Goal: Task Accomplishment & Management: Use online tool/utility

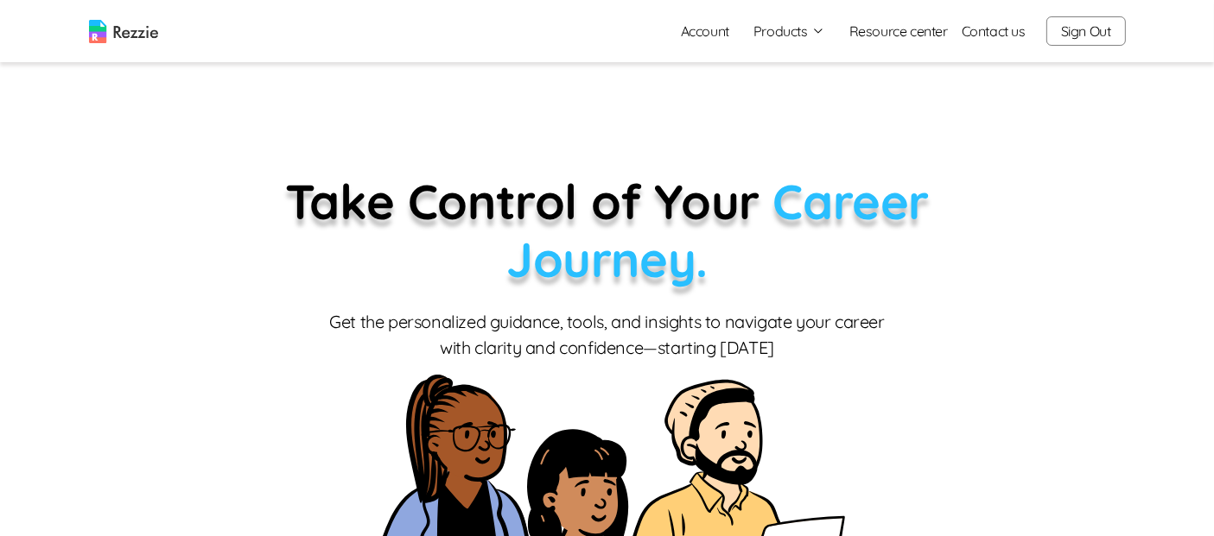
click at [802, 35] on button "Products" at bounding box center [789, 31] width 72 height 21
click at [807, 104] on link "AI Resume Review" at bounding box center [808, 99] width 212 height 35
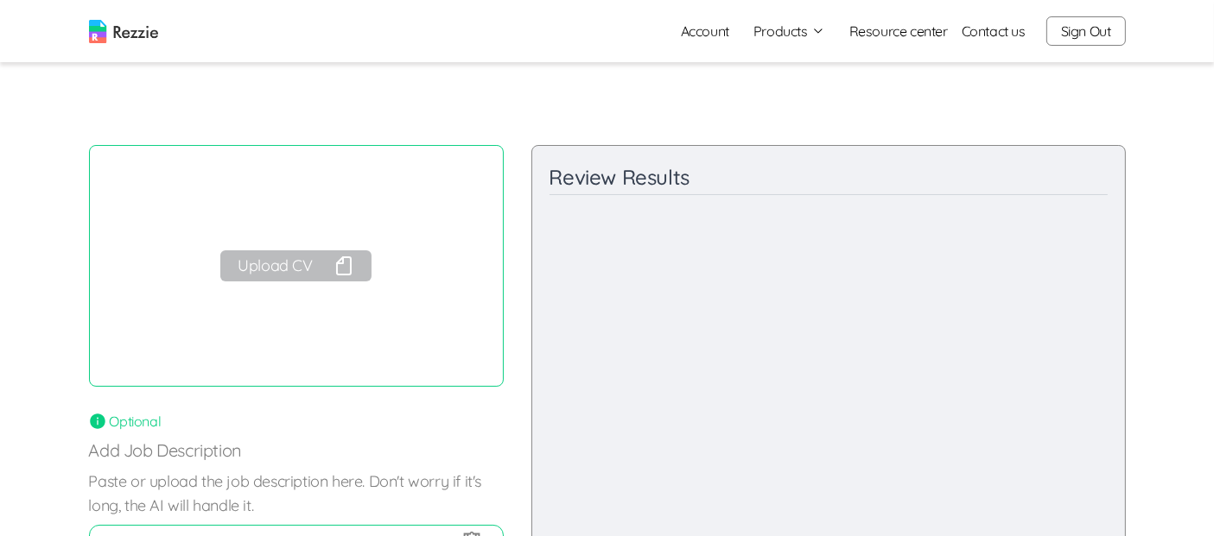
click at [312, 272] on button "Upload CV" at bounding box center [295, 265] width 150 height 31
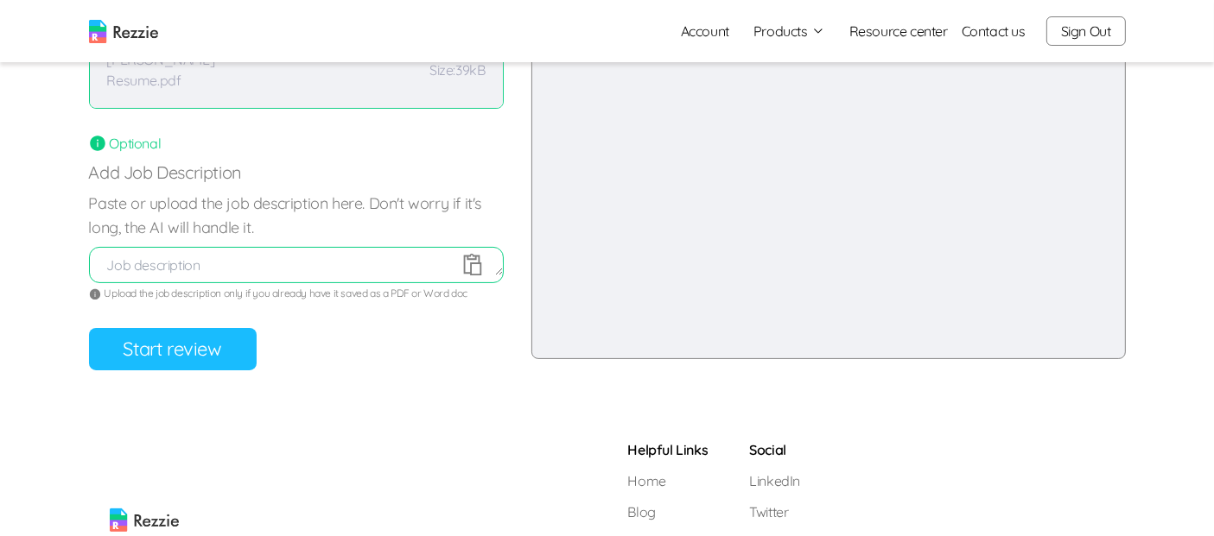
scroll to position [281, 0]
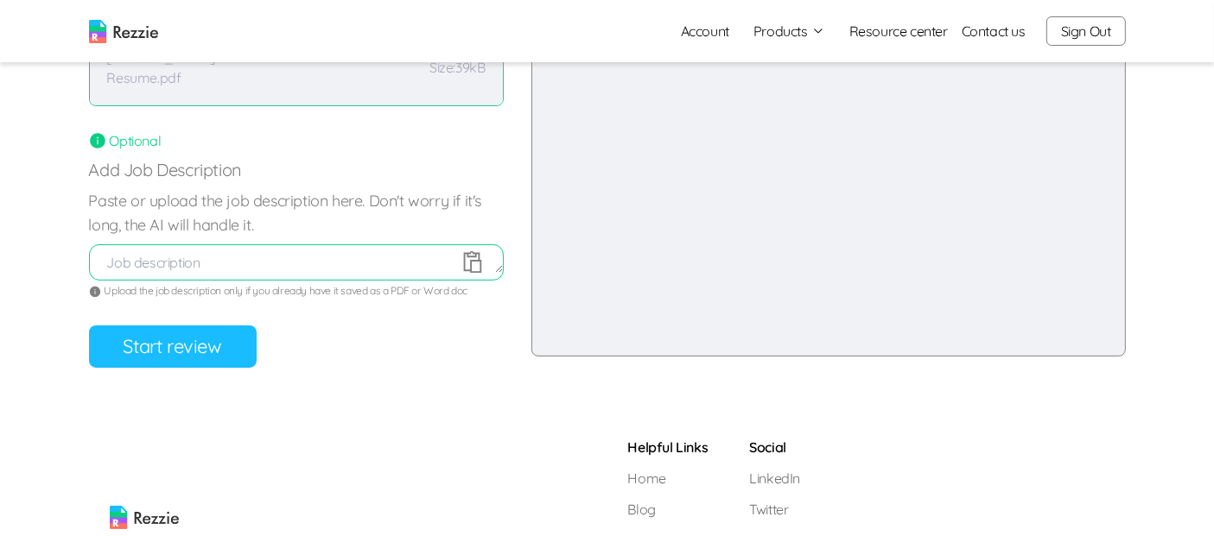
click at [237, 347] on button "Start review" at bounding box center [173, 347] width 168 height 42
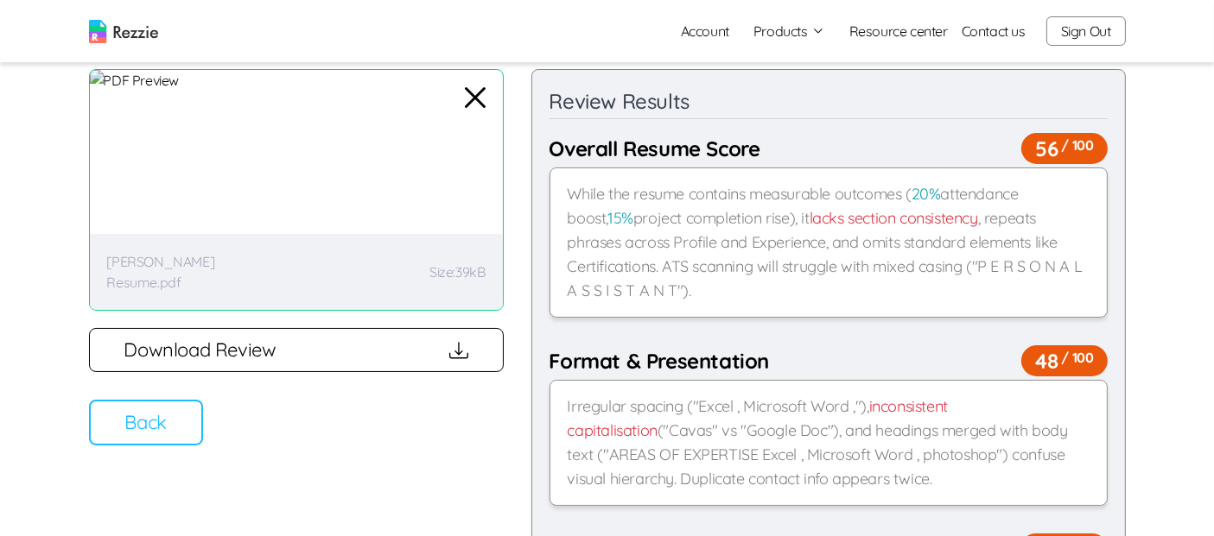
scroll to position [151, 0]
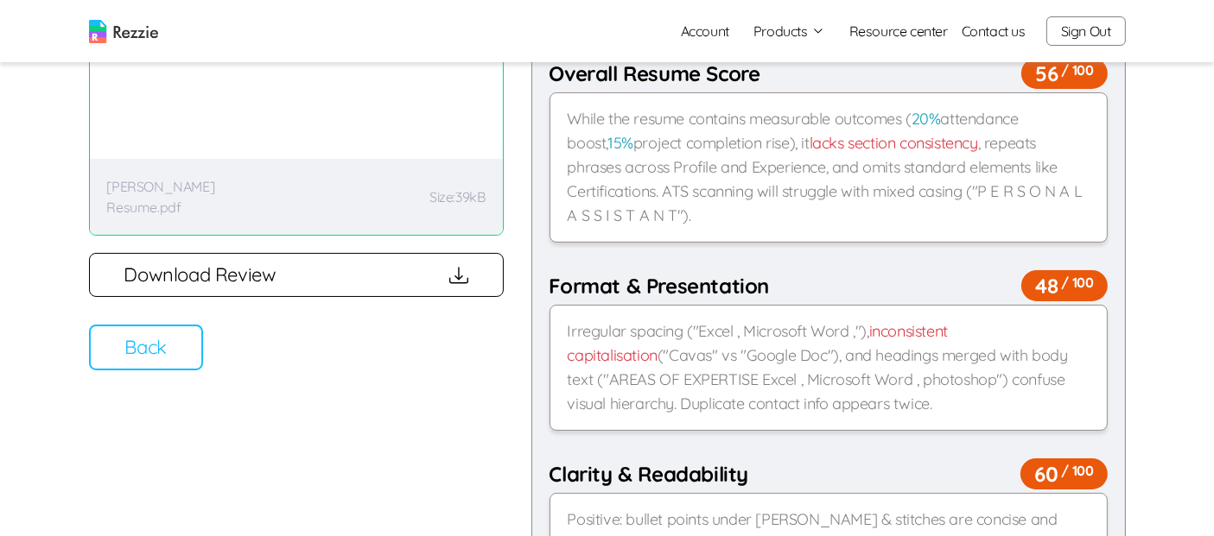
click at [184, 356] on button "Back" at bounding box center [146, 348] width 114 height 46
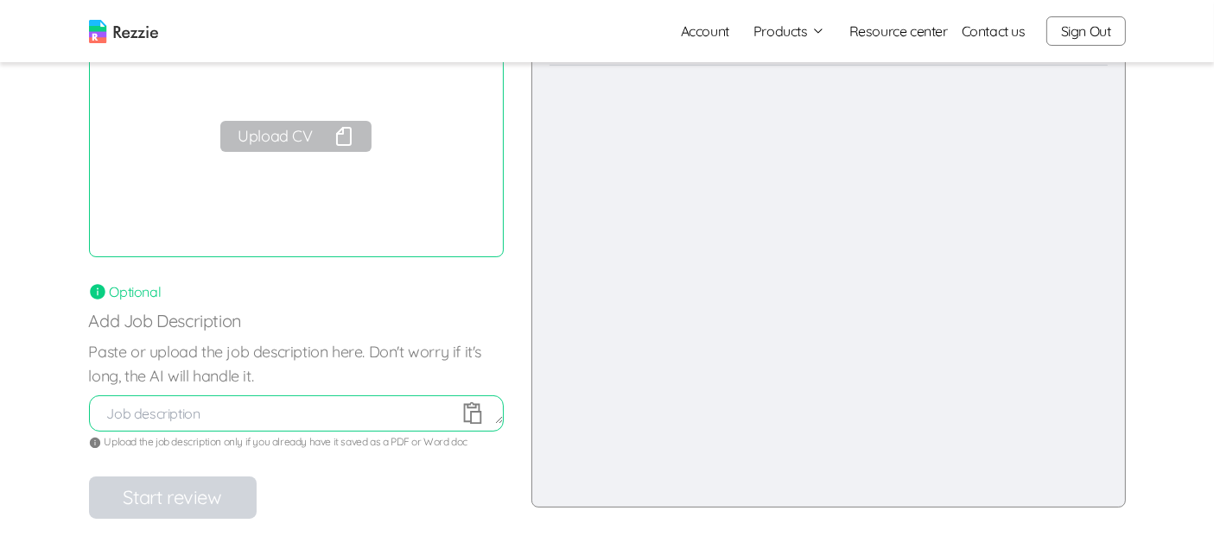
scroll to position [0, 0]
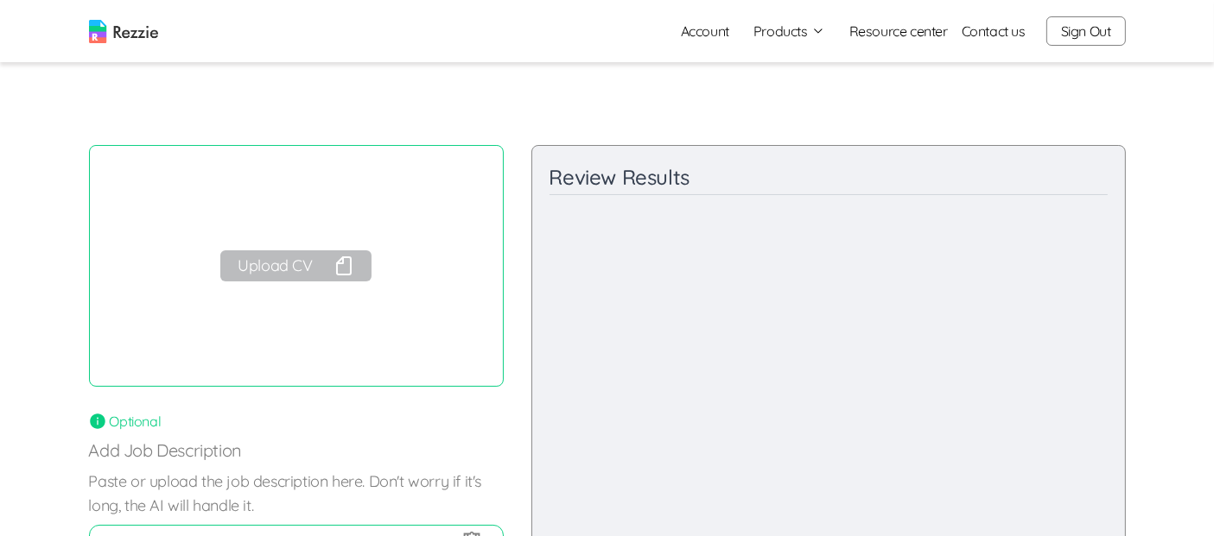
click at [282, 258] on button "Upload CV" at bounding box center [295, 265] width 150 height 31
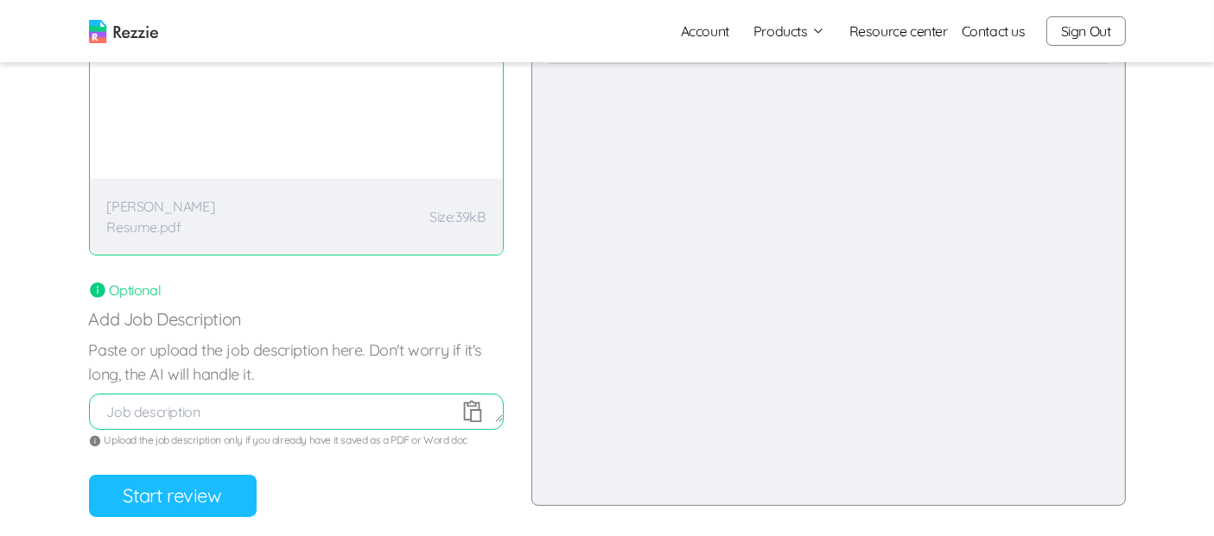
scroll to position [159, 0]
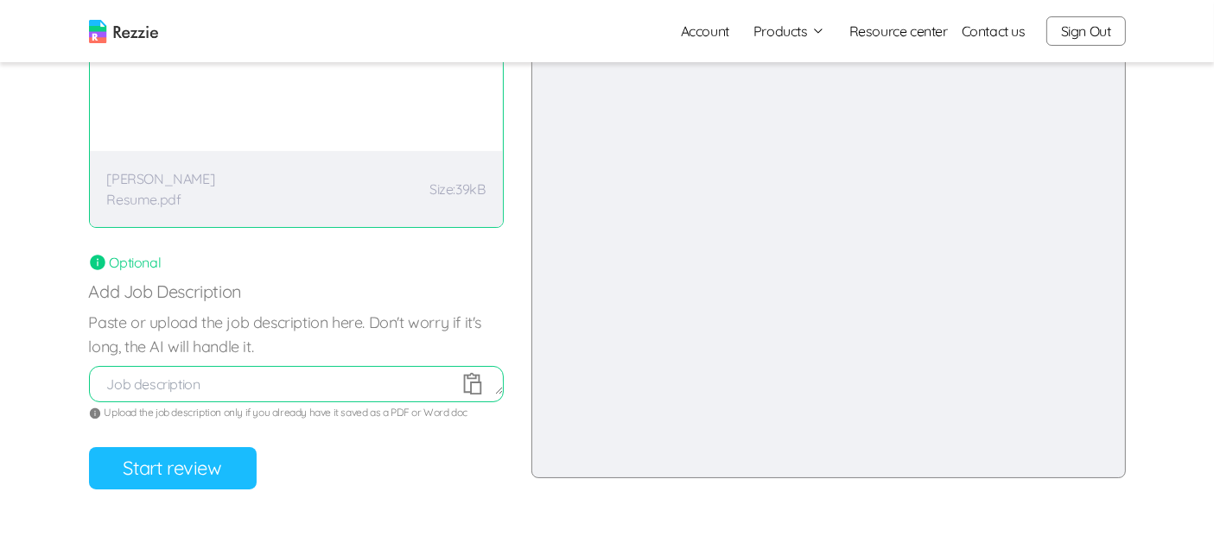
click at [222, 390] on textarea at bounding box center [296, 384] width 413 height 21
paste textarea "Full job description About Us Barekho Integrated Services Limited is a dynamic …"
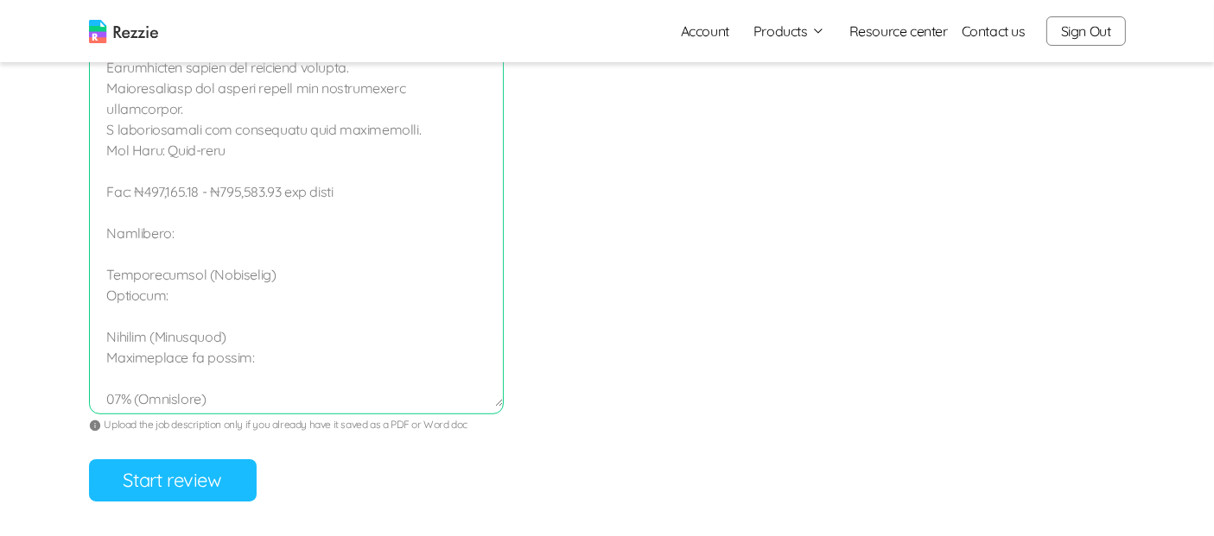
scroll to position [994, 0]
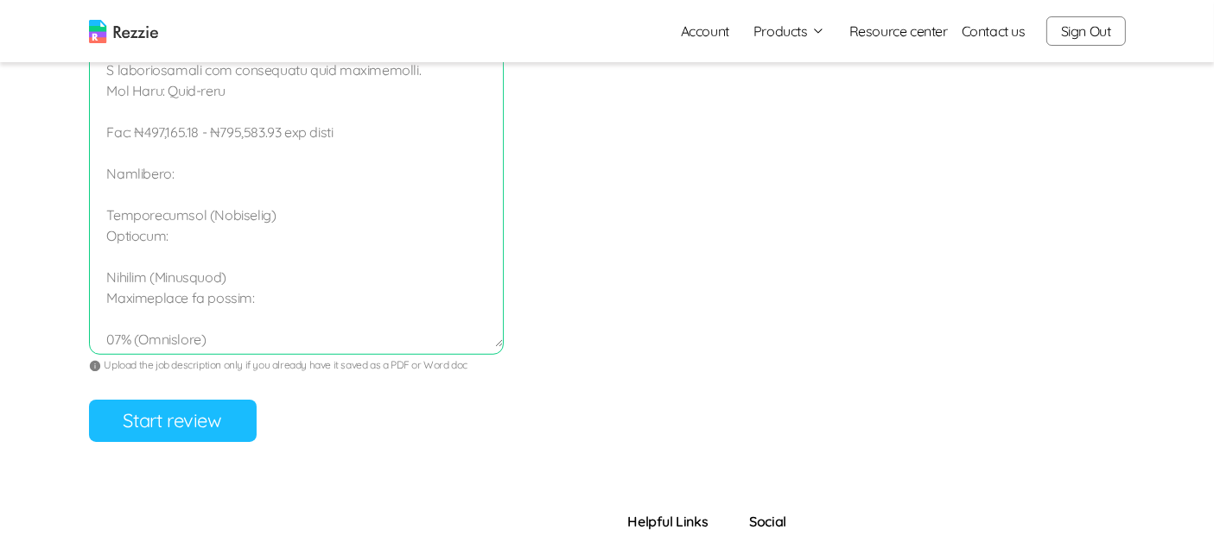
type textarea "Full job description About Us Barekho Integrated Services Limited is a dynamic …"
click at [174, 435] on button "Start review" at bounding box center [173, 421] width 168 height 42
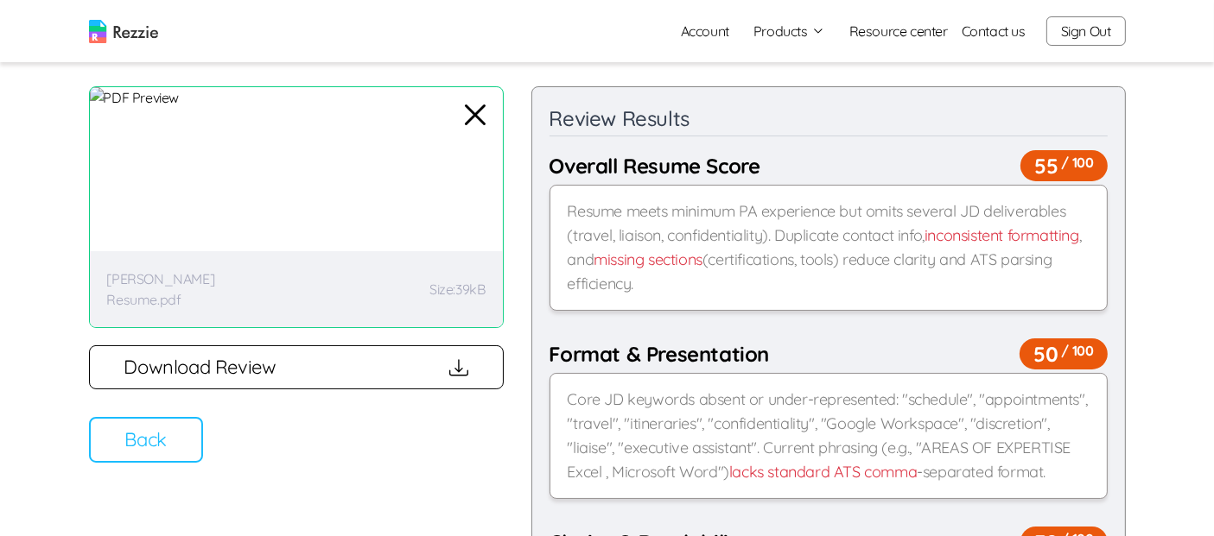
scroll to position [58, 0]
click at [152, 456] on button "Back" at bounding box center [146, 441] width 114 height 46
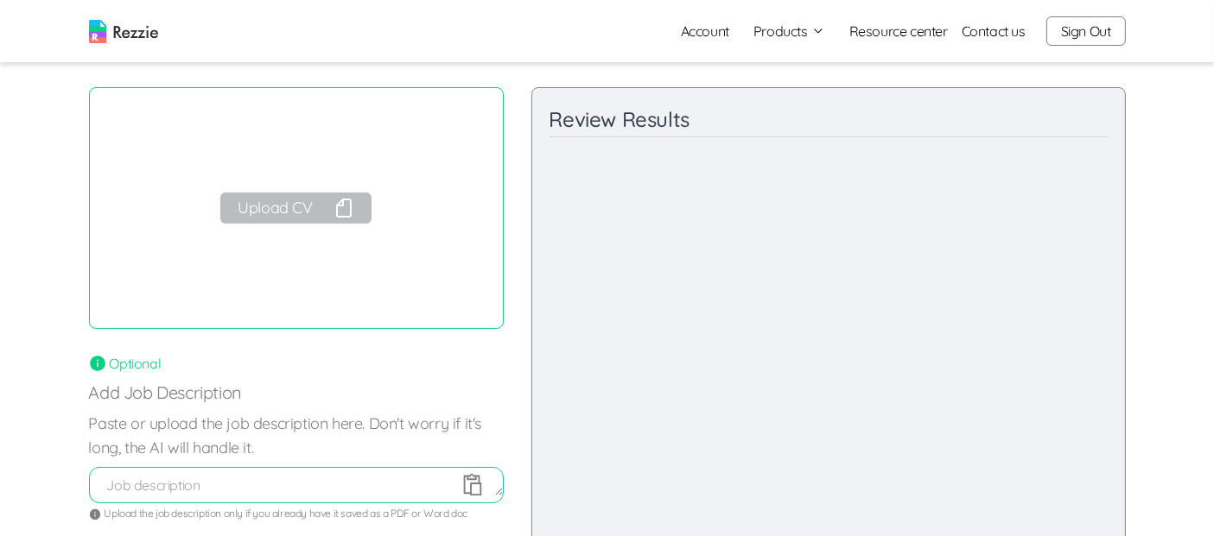
click at [315, 205] on button "Upload CV" at bounding box center [295, 208] width 150 height 31
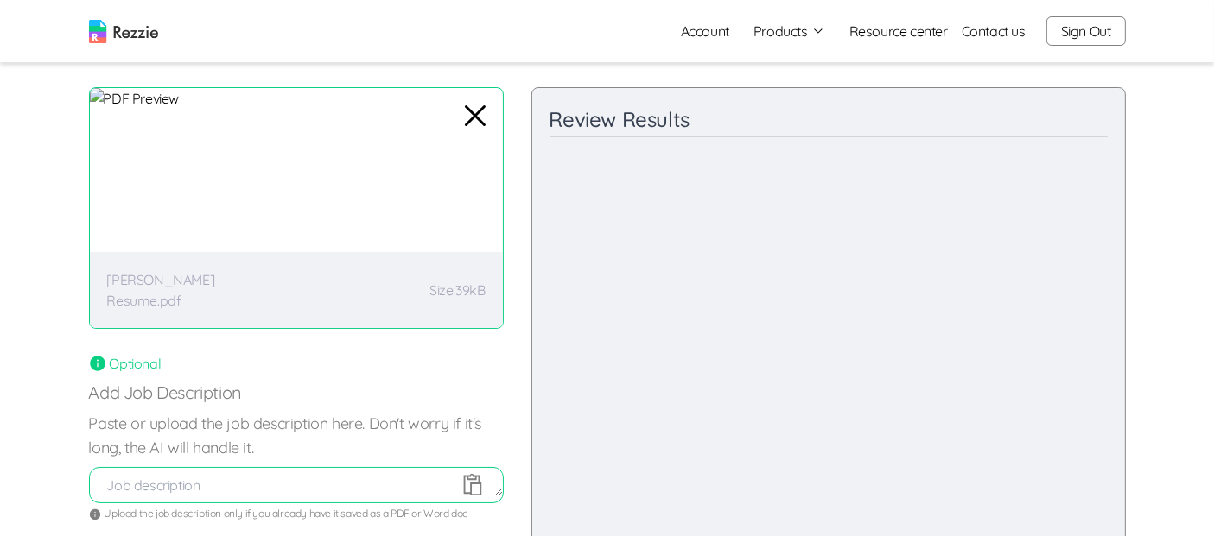
click at [328, 484] on textarea at bounding box center [296, 485] width 413 height 21
paste textarea "Full job description About Us Barekho Integrated Services Limited is a dynamic …"
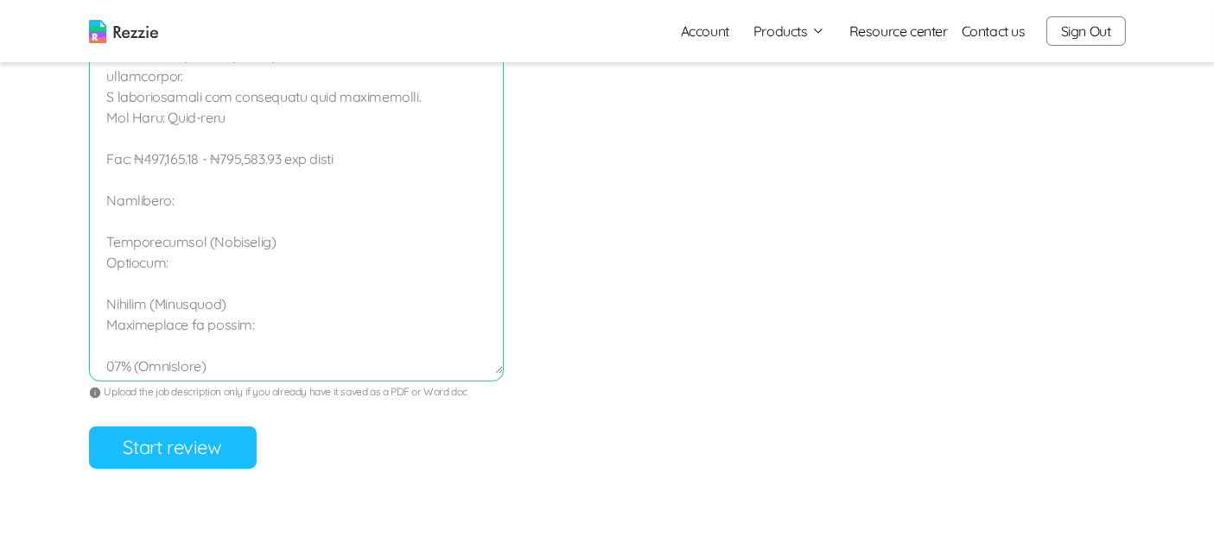
scroll to position [973, 0]
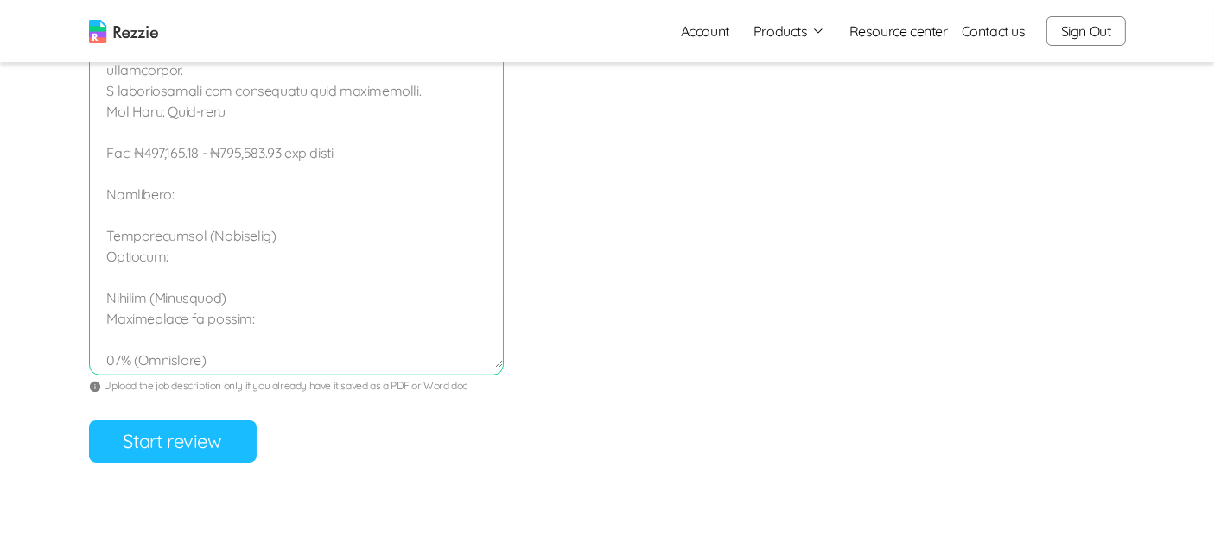
type textarea "Full job description About Us Barekho Integrated Services Limited is a dynamic …"
click at [181, 444] on button "Start review" at bounding box center [173, 442] width 168 height 42
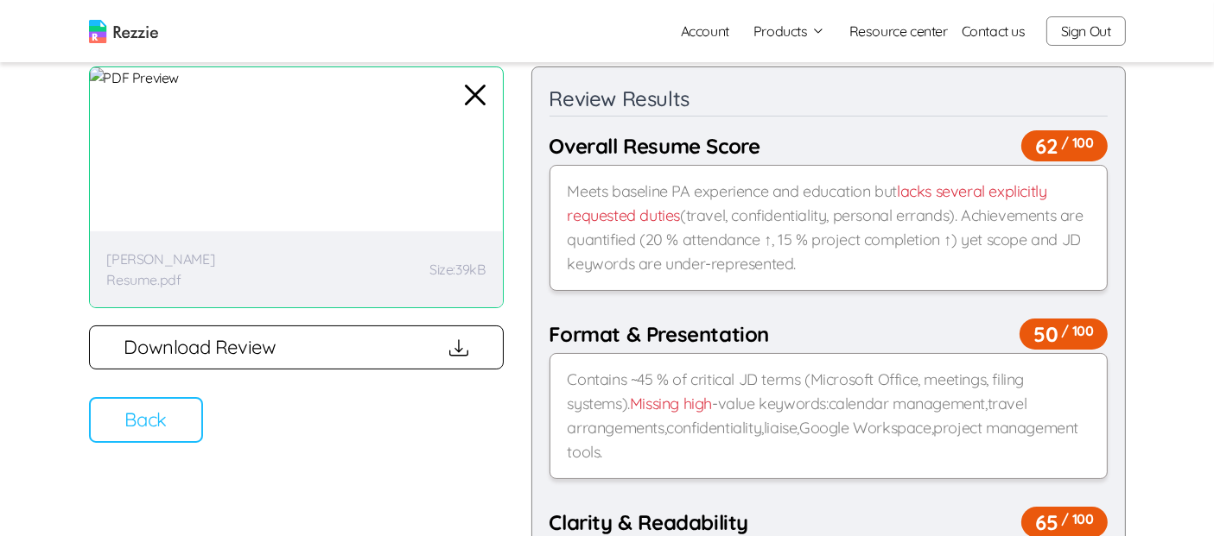
scroll to position [154, 0]
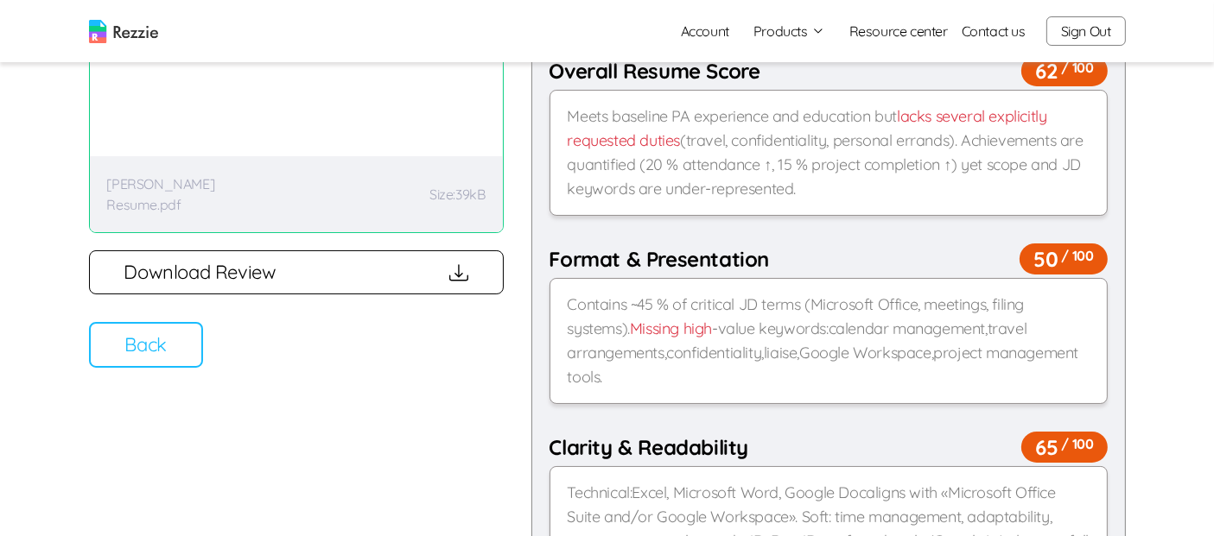
click at [168, 360] on button "Back" at bounding box center [146, 345] width 114 height 46
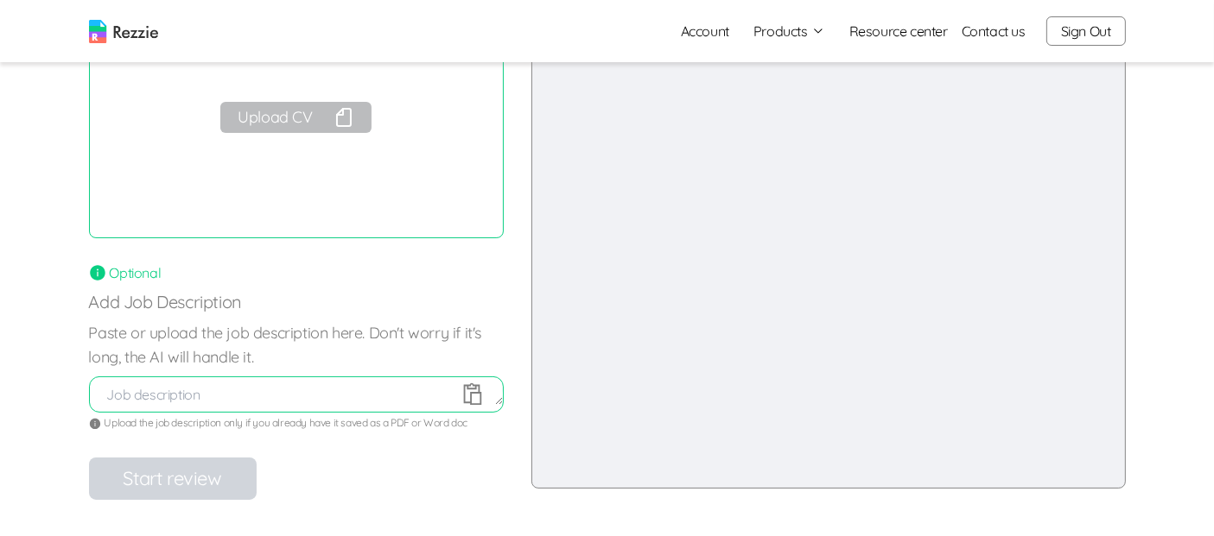
scroll to position [150, 0]
click at [330, 117] on button "Upload CV" at bounding box center [295, 115] width 150 height 31
click at [125, 39] on img at bounding box center [123, 31] width 69 height 23
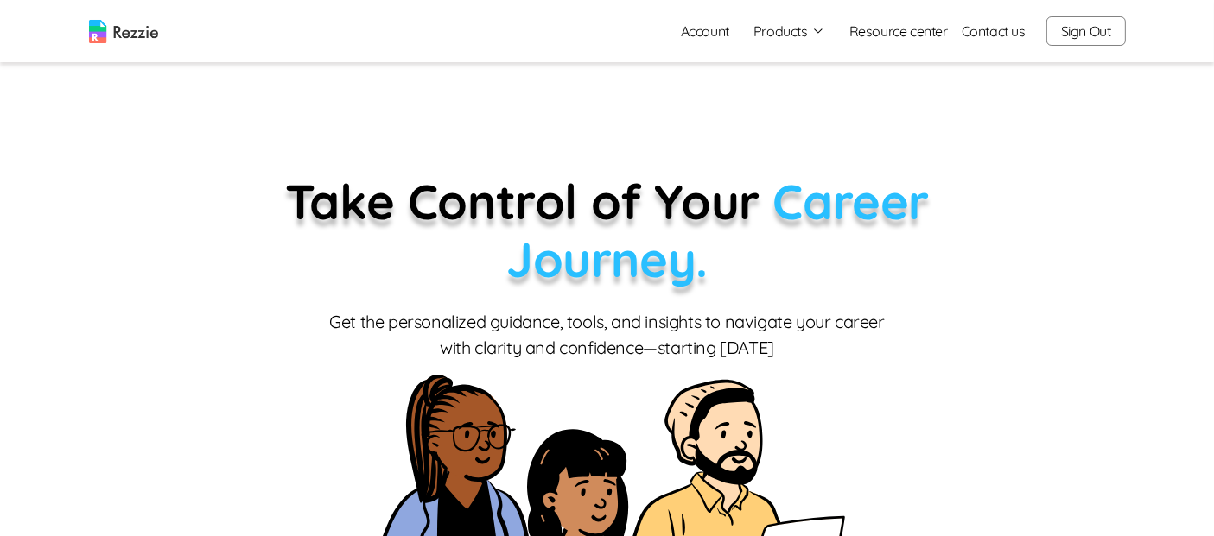
click at [1081, 38] on button "Sign Out" at bounding box center [1085, 30] width 79 height 29
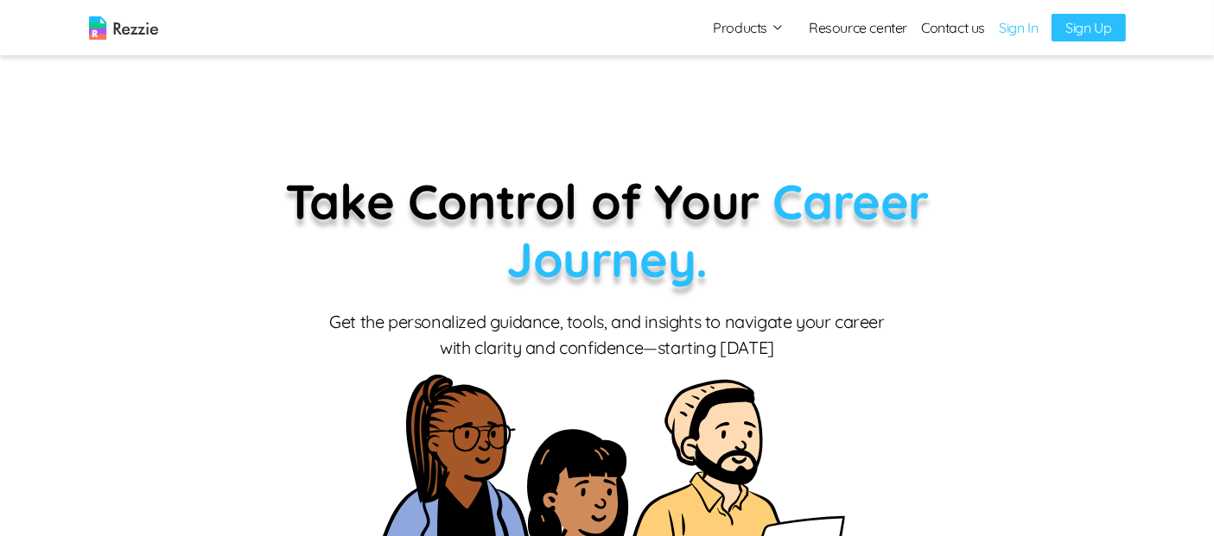
click at [1028, 20] on link "Sign In" at bounding box center [1018, 27] width 39 height 21
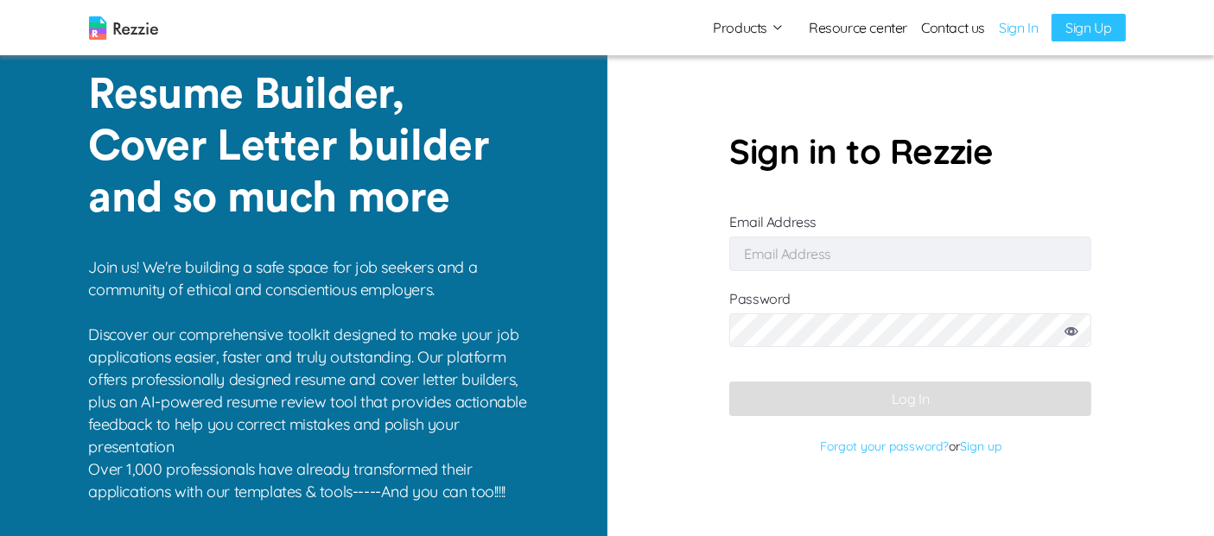
type input "[EMAIL_ADDRESS][DOMAIN_NAME]"
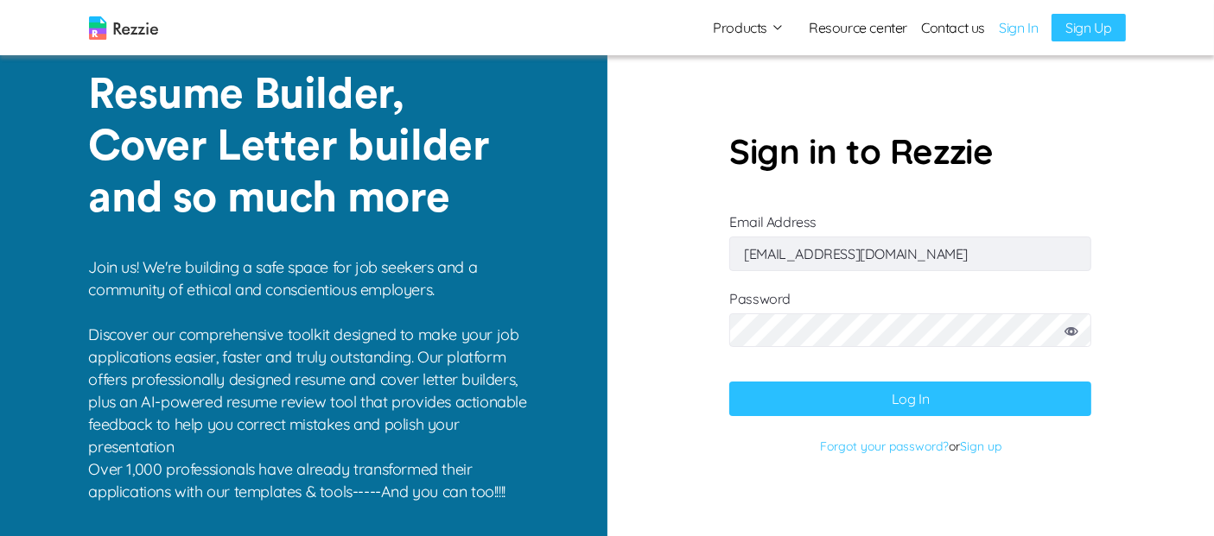
click at [954, 389] on button "Log In" at bounding box center [910, 399] width 362 height 35
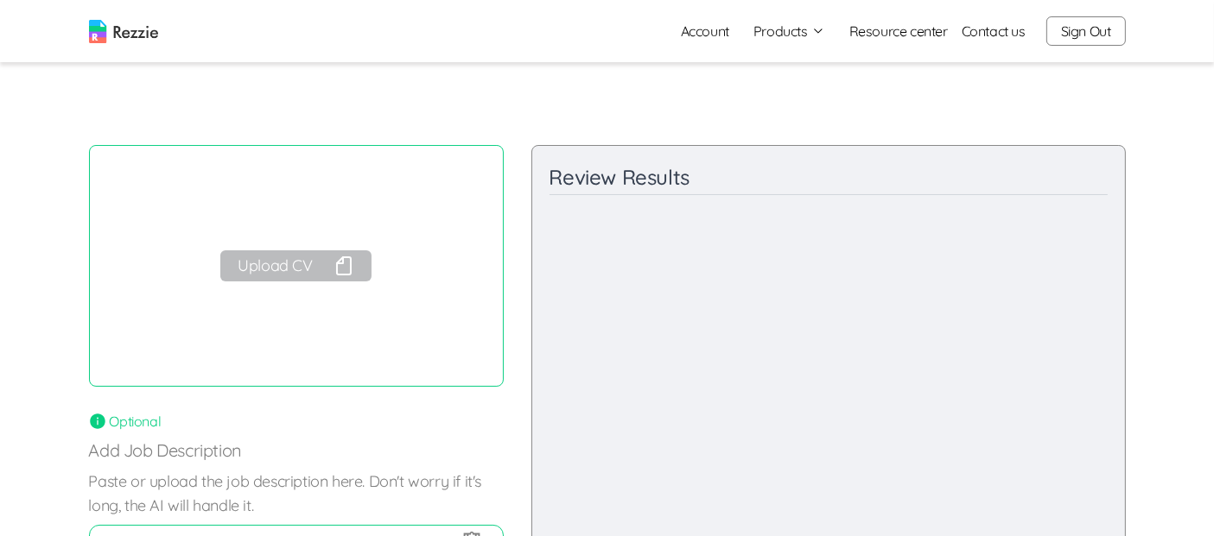
click at [137, 35] on img at bounding box center [123, 31] width 69 height 23
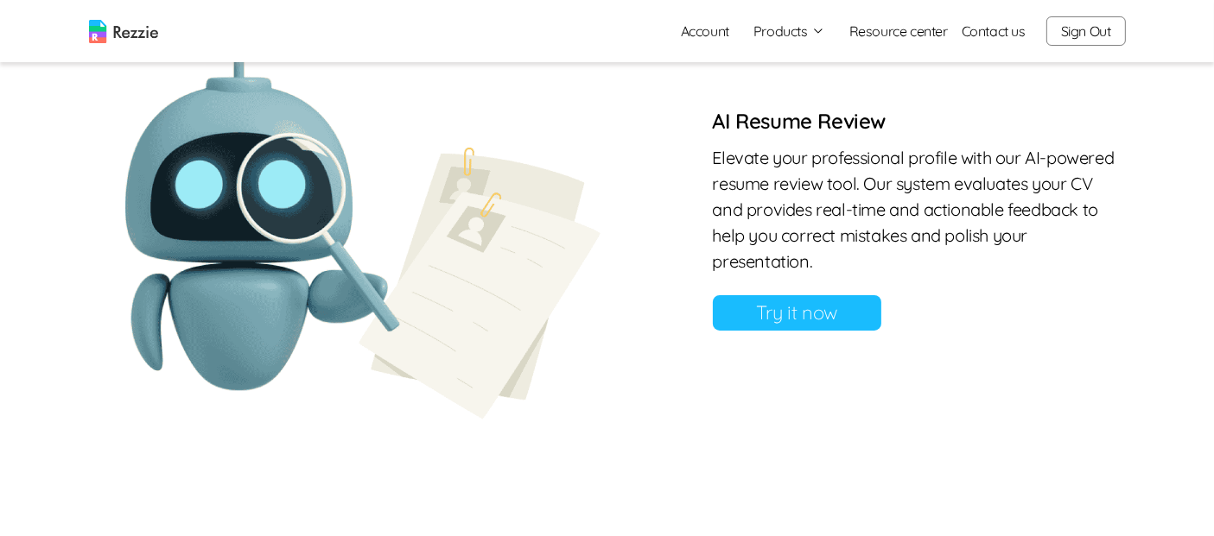
scroll to position [1482, 0]
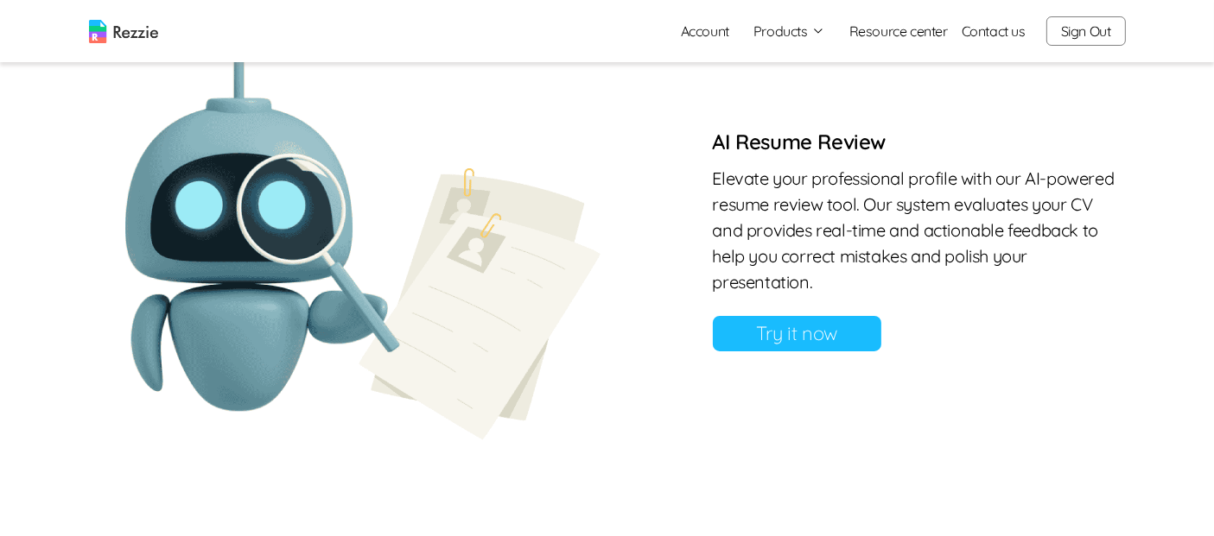
click at [824, 327] on link "Try it now" at bounding box center [797, 333] width 168 height 35
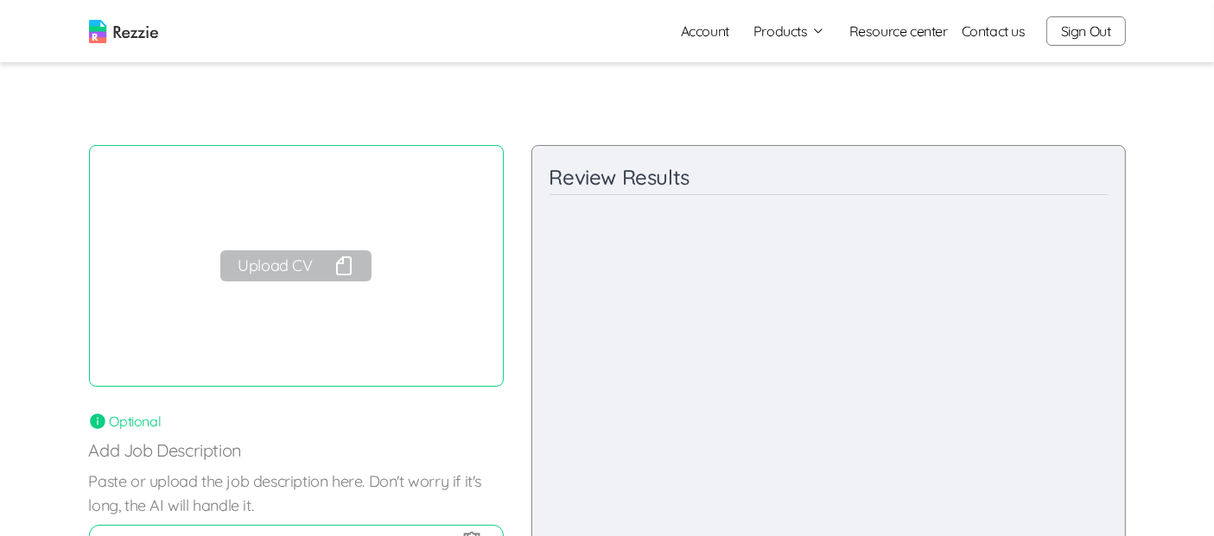
click at [294, 266] on button "Upload CV" at bounding box center [295, 265] width 150 height 31
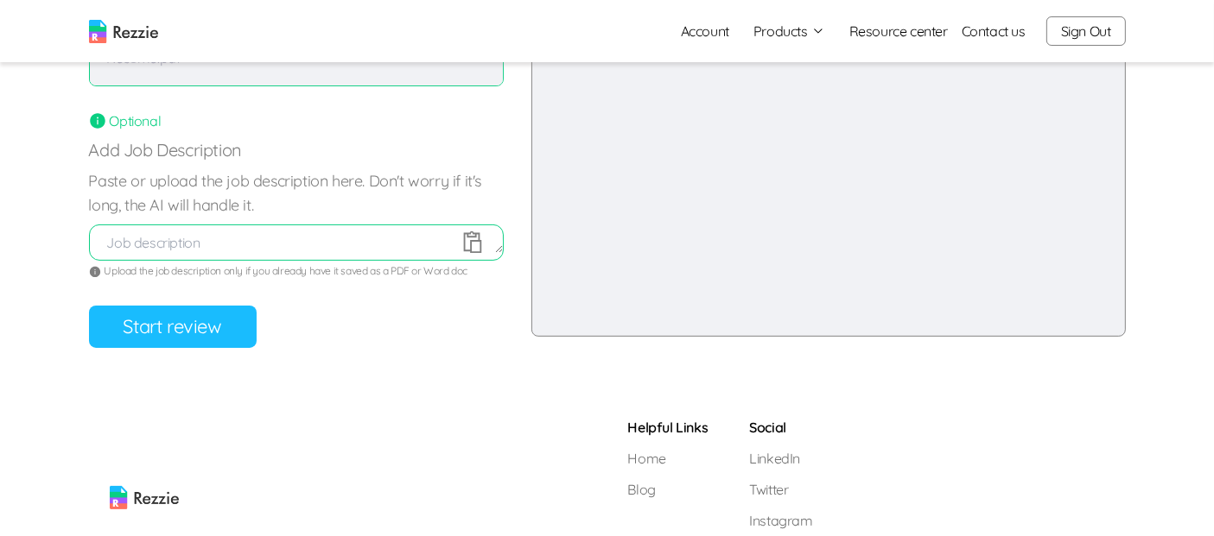
scroll to position [301, 0]
click at [185, 330] on button "Start review" at bounding box center [173, 327] width 168 height 42
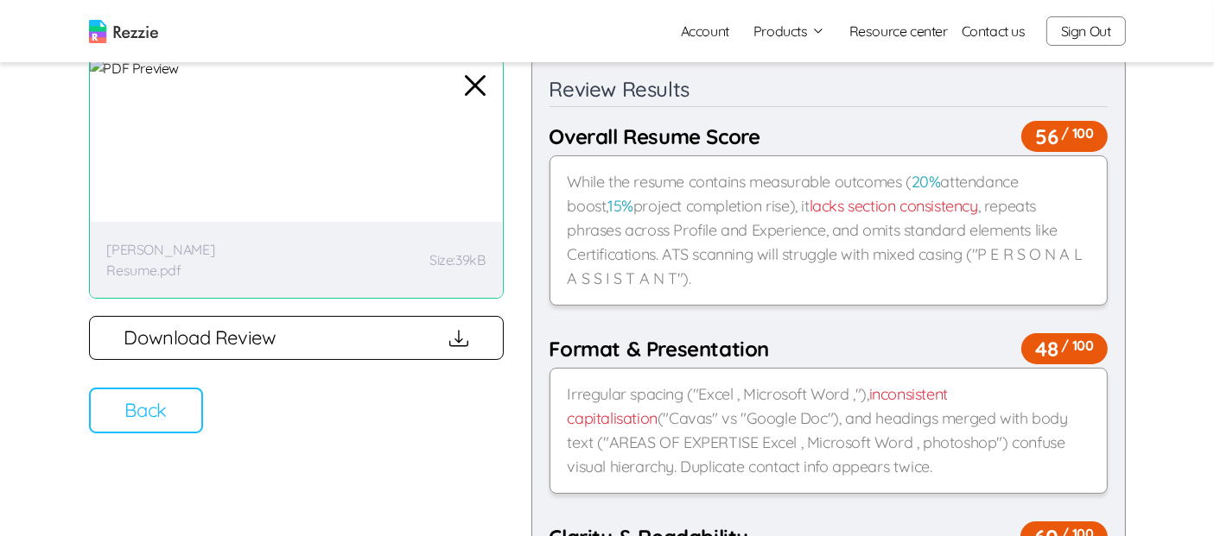
scroll to position [92, 0]
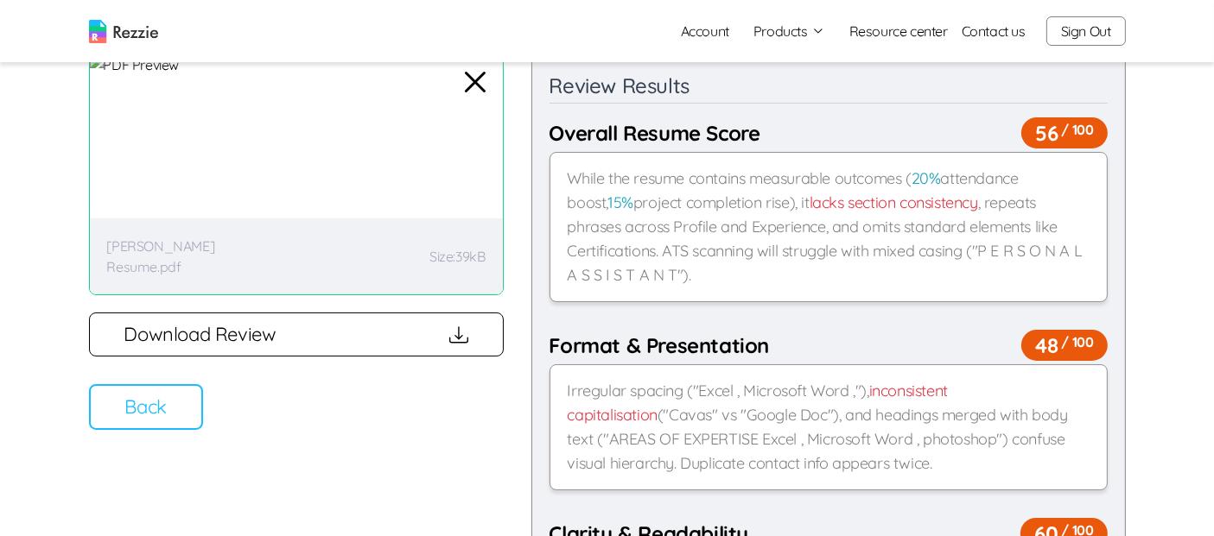
click at [148, 416] on button "Back" at bounding box center [146, 407] width 114 height 46
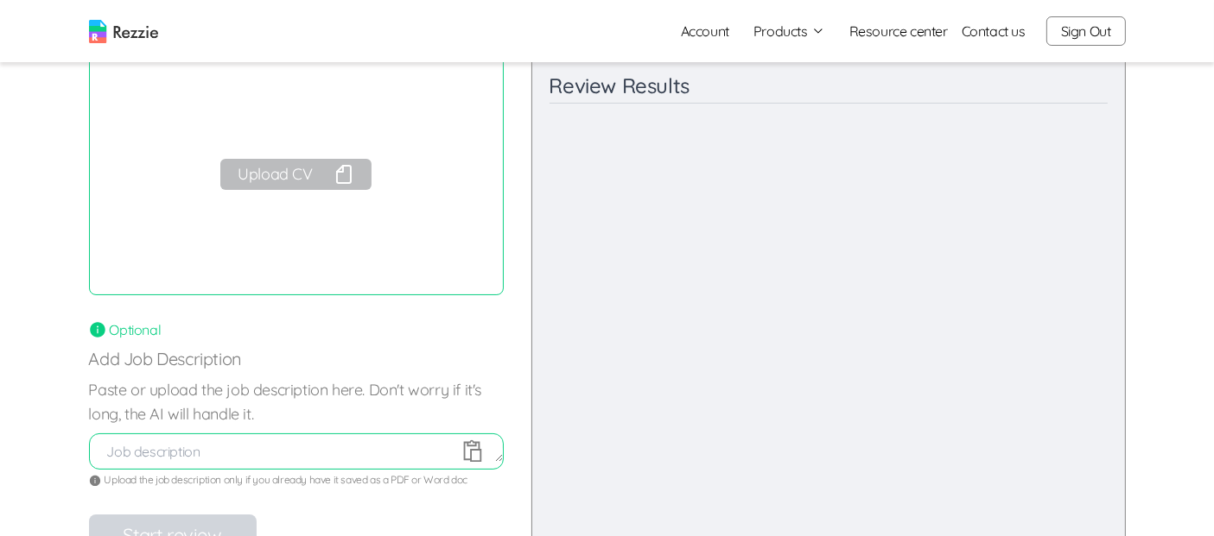
click at [298, 174] on button "Upload CV" at bounding box center [295, 174] width 150 height 31
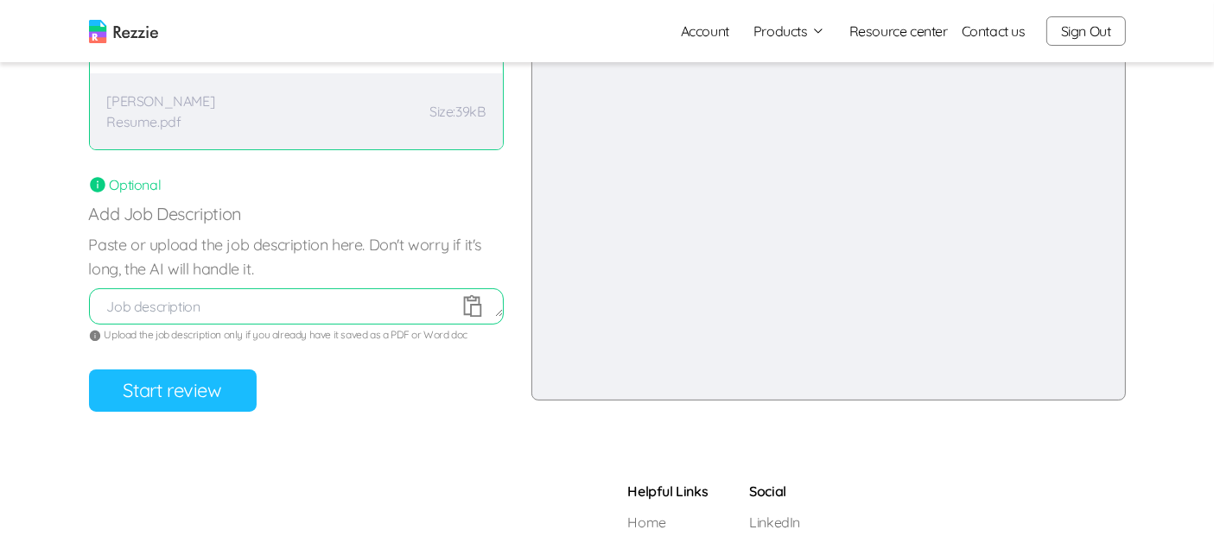
scroll to position [243, 0]
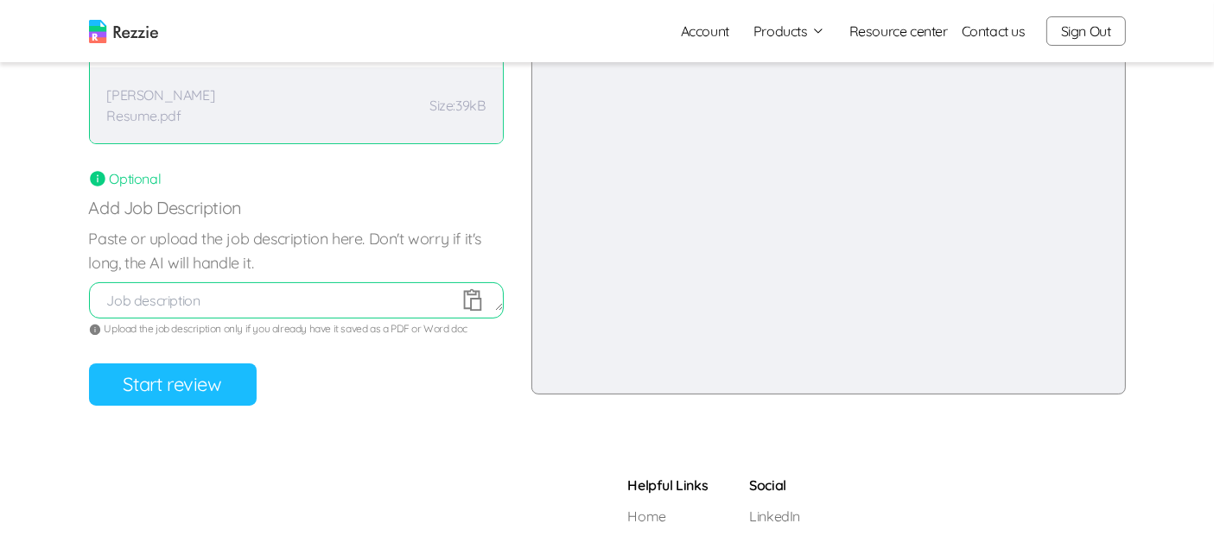
click at [228, 308] on textarea at bounding box center [296, 300] width 413 height 21
paste textarea "Full job description About Us Barekho Integrated Services Limited is a dynamic …"
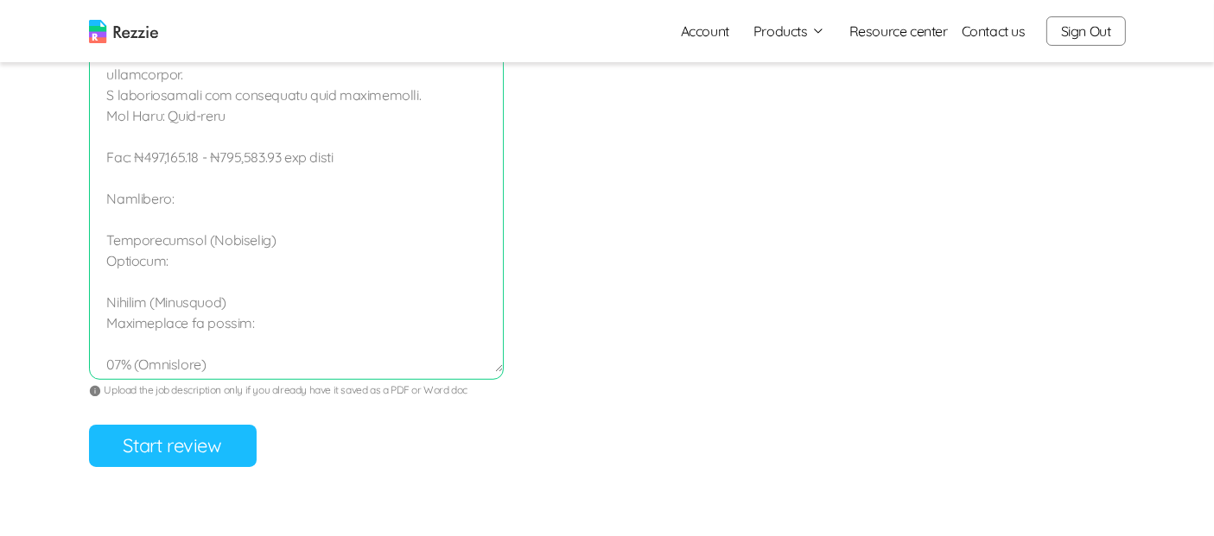
scroll to position [970, 0]
type textarea "Full job description About Us Barekho Integrated Services Limited is a dynamic …"
click at [134, 436] on button "Start review" at bounding box center [173, 445] width 168 height 42
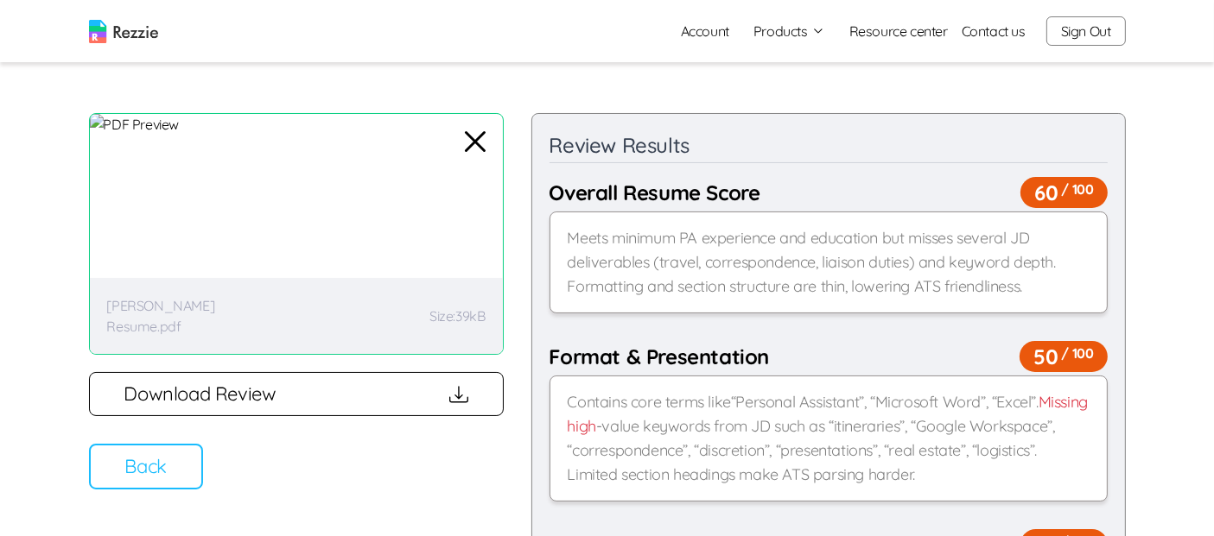
scroll to position [0, 0]
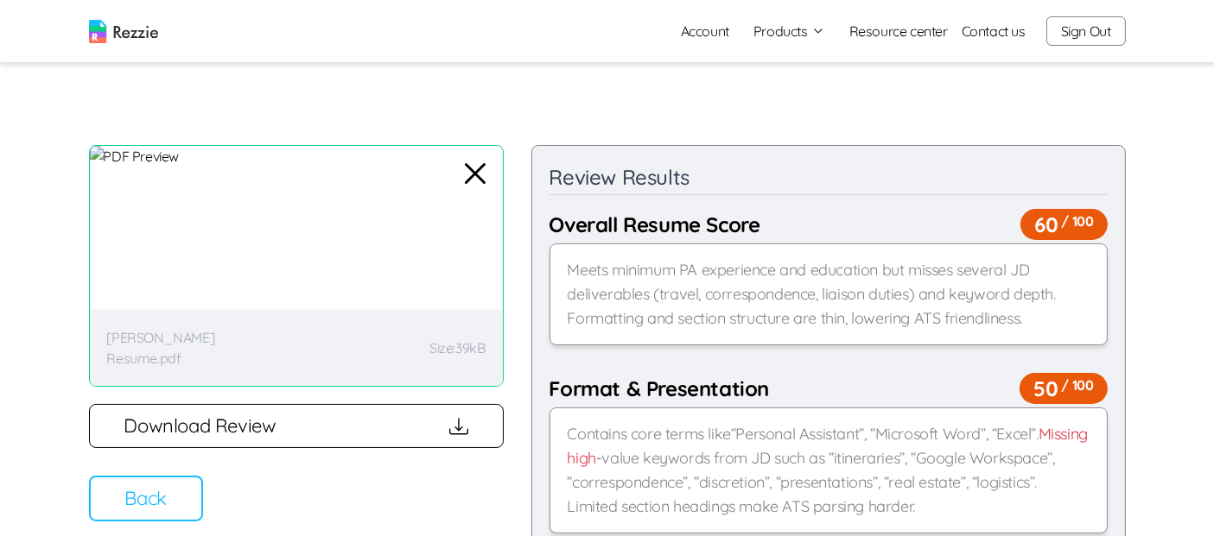
click at [180, 504] on button "Back" at bounding box center [146, 499] width 114 height 46
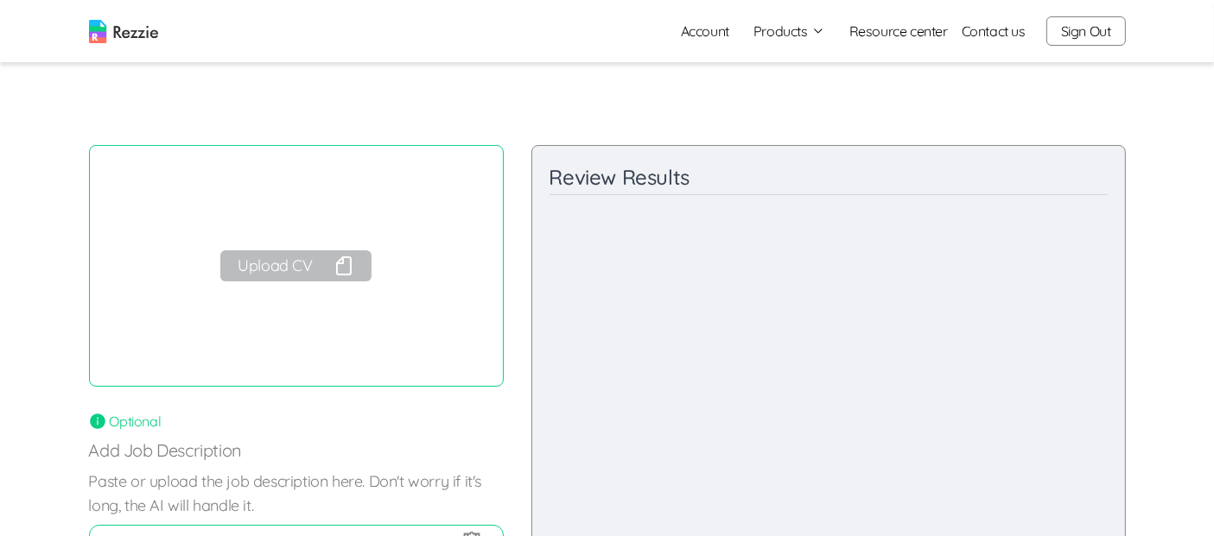
click at [128, 38] on img at bounding box center [123, 31] width 69 height 23
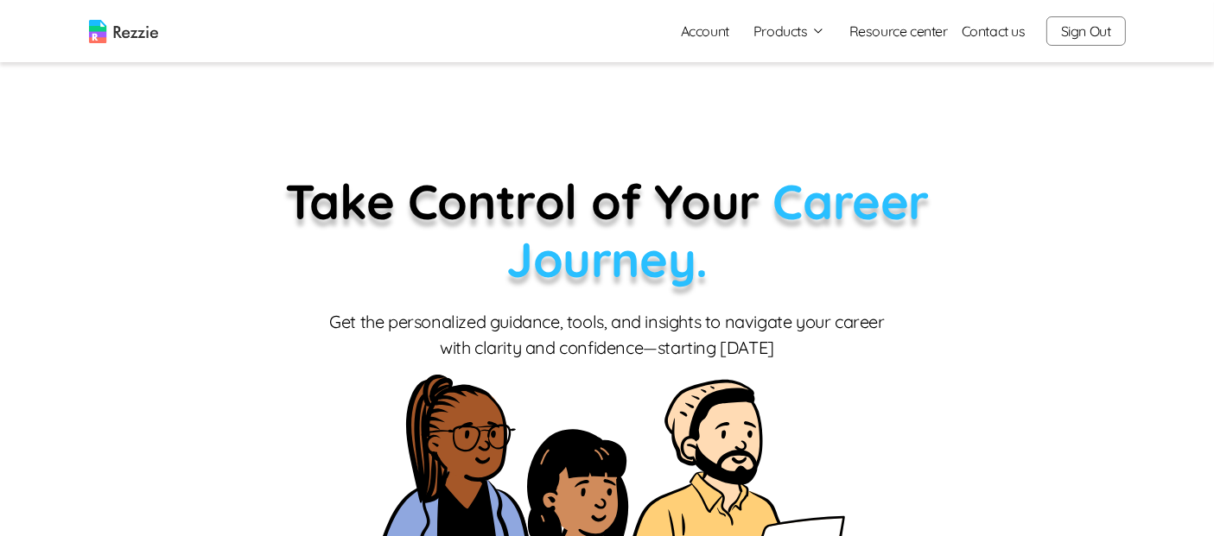
click at [1083, 31] on button "Sign Out" at bounding box center [1085, 30] width 79 height 29
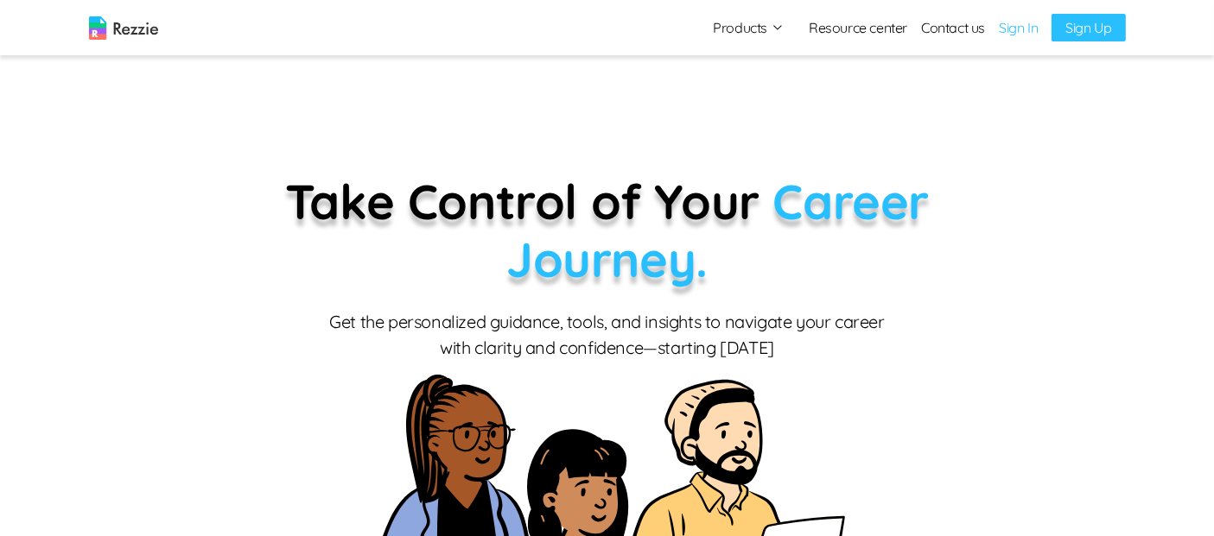
click at [141, 28] on img at bounding box center [123, 27] width 69 height 23
